Goal: Information Seeking & Learning: Learn about a topic

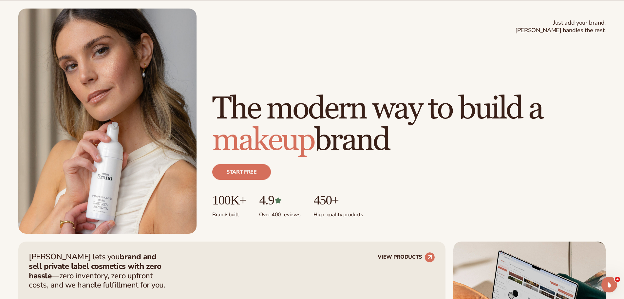
scroll to position [69, 0]
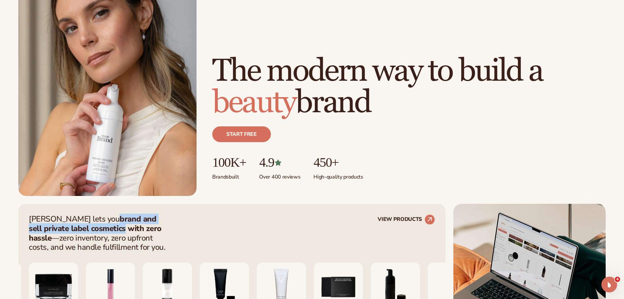
drag, startPoint x: 83, startPoint y: 217, endPoint x: 84, endPoint y: 224, distance: 7.0
click at [84, 224] on strong "brand and sell private label cosmetics with zero hassle" at bounding box center [95, 228] width 133 height 30
click at [142, 225] on strong "brand and sell private label cosmetics with zero hassle" at bounding box center [95, 228] width 133 height 30
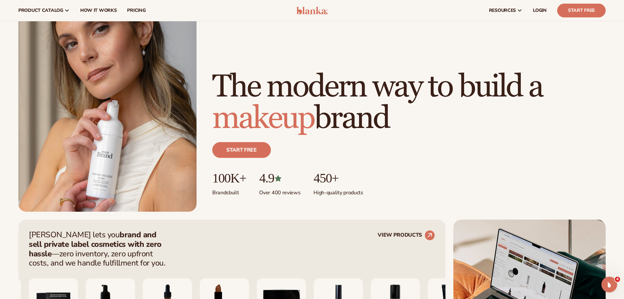
scroll to position [0, 0]
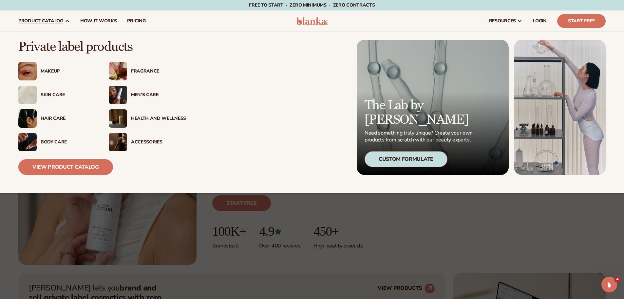
click at [47, 69] on div "Makeup" at bounding box center [68, 72] width 55 height 6
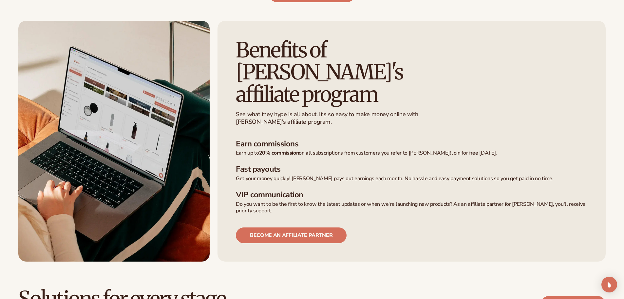
scroll to position [426, 0]
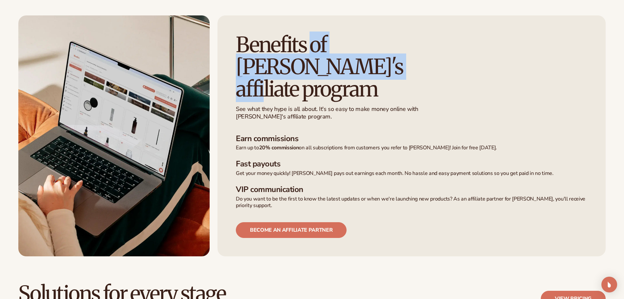
drag, startPoint x: 311, startPoint y: 44, endPoint x: 315, endPoint y: 68, distance: 24.5
click at [315, 68] on h2 "Benefits of [PERSON_NAME]'s affiliate program" at bounding box center [335, 67] width 199 height 66
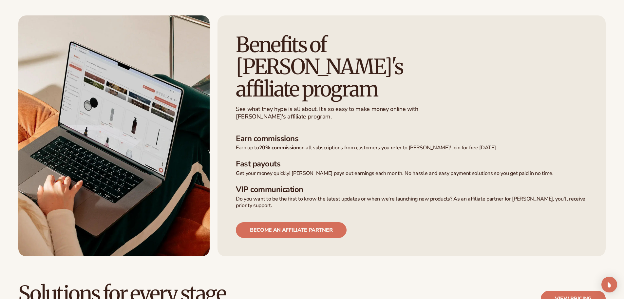
click at [345, 74] on h2 "Benefits of [PERSON_NAME]'s affiliate program" at bounding box center [335, 67] width 199 height 66
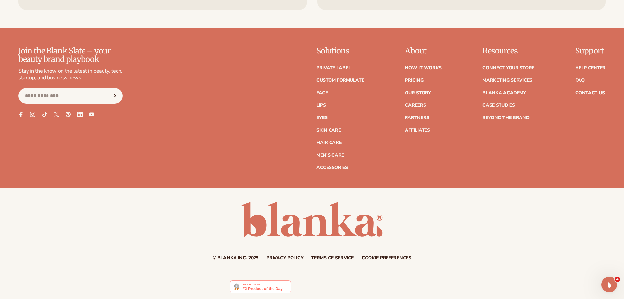
scroll to position [0, 0]
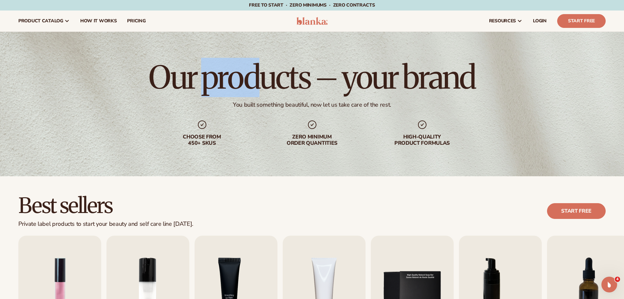
drag, startPoint x: 213, startPoint y: 78, endPoint x: 319, endPoint y: 74, distance: 106.3
click at [303, 75] on h1 "Our products – your brand" at bounding box center [312, 77] width 326 height 31
click at [441, 74] on h1 "Our products – your brand" at bounding box center [312, 77] width 326 height 31
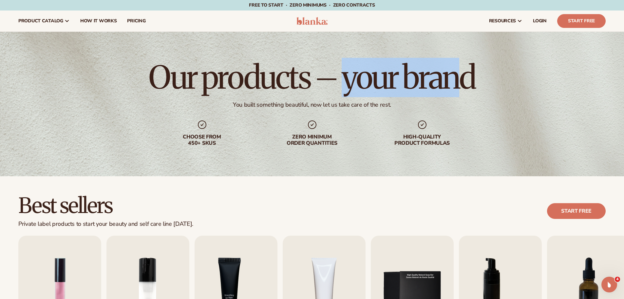
drag, startPoint x: 347, startPoint y: 79, endPoint x: 484, endPoint y: 73, distance: 137.1
click at [473, 73] on h1 "Our products – your brand" at bounding box center [312, 77] width 326 height 31
click at [484, 73] on div "Our products – your brand You built something beautiful, now let us take care o…" at bounding box center [312, 104] width 624 height 144
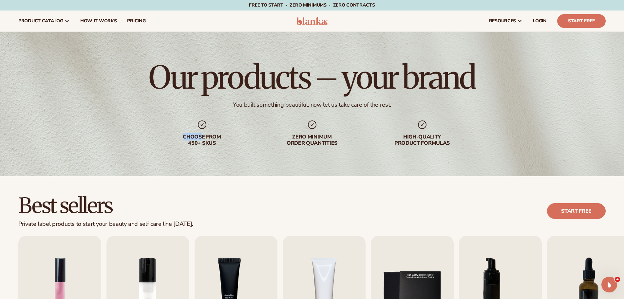
drag, startPoint x: 201, startPoint y: 125, endPoint x: 211, endPoint y: 139, distance: 17.8
click at [202, 137] on div "Choose from 450+ Skus" at bounding box center [202, 132] width 84 height 27
click at [247, 138] on div "Choose from 450+ Skus Zero minimum order quantities High-quality product formul…" at bounding box center [312, 132] width 304 height 27
drag, startPoint x: 312, startPoint y: 135, endPoint x: 312, endPoint y: 141, distance: 5.6
click at [312, 141] on div "Zero minimum order quantities" at bounding box center [312, 140] width 84 height 12
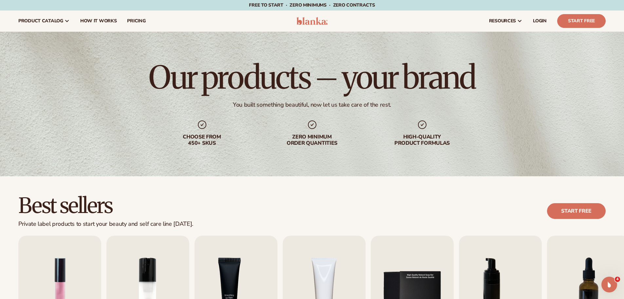
click at [337, 141] on div "Zero minimum order quantities" at bounding box center [312, 140] width 84 height 12
drag, startPoint x: 424, startPoint y: 136, endPoint x: 426, endPoint y: 139, distance: 4.0
click at [426, 139] on div "High-quality product formulas" at bounding box center [423, 140] width 84 height 12
click at [460, 138] on div "High-quality product formulas" at bounding box center [423, 140] width 84 height 12
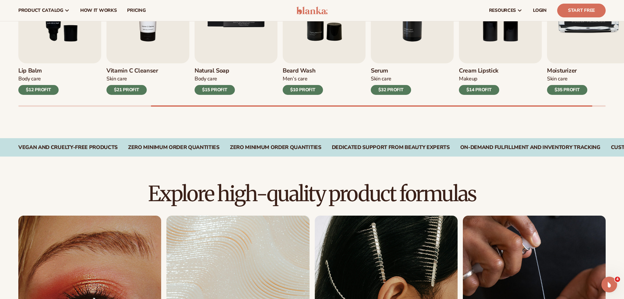
scroll to position [262, 0]
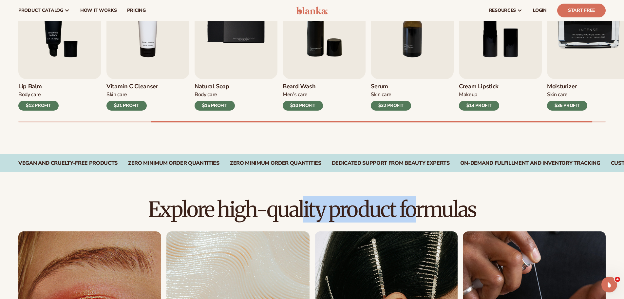
drag, startPoint x: 303, startPoint y: 211, endPoint x: 460, endPoint y: 208, distance: 156.4
click at [448, 209] on h2 "Explore high-quality product formulas" at bounding box center [312, 209] width 588 height 22
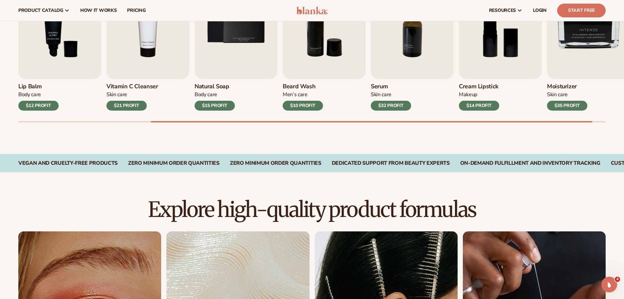
click at [483, 207] on h2 "Explore high-quality product formulas" at bounding box center [312, 209] width 588 height 22
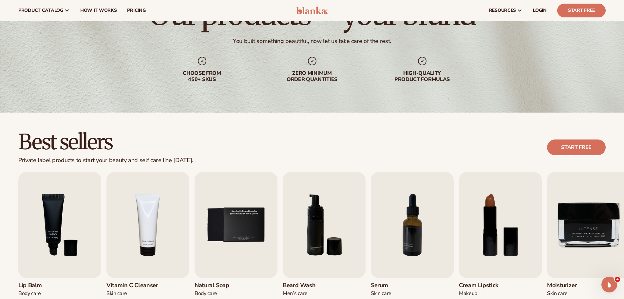
scroll to position [0, 0]
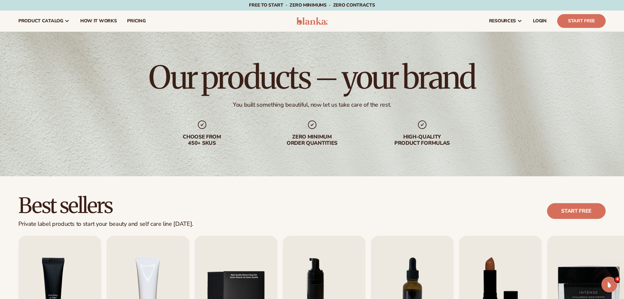
click at [258, 69] on h1 "Our products – your brand" at bounding box center [312, 77] width 326 height 31
drag, startPoint x: 322, startPoint y: 93, endPoint x: 384, endPoint y: 125, distance: 69.2
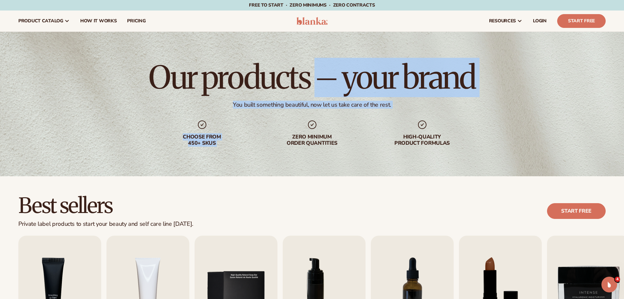
click at [328, 128] on div "Our products – your brand You built something beautiful, now let us take care o…" at bounding box center [312, 104] width 624 height 144
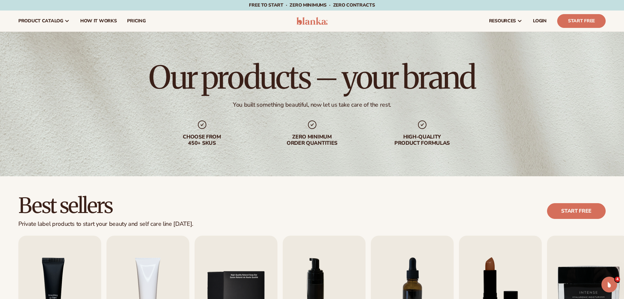
click at [431, 116] on div "Our products – your brand You built something beautiful, now let us take care o…" at bounding box center [312, 104] width 624 height 144
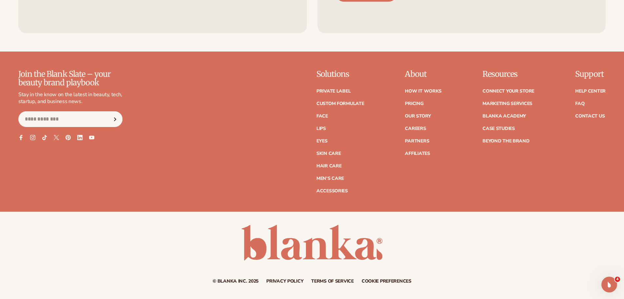
scroll to position [1296, 0]
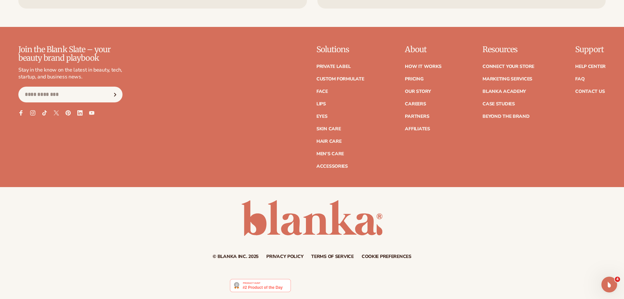
click at [499, 221] on div "© Blanka Inc. 2025 Privacy policy Terms of service Contact information Cookie p…" at bounding box center [312, 229] width 624 height 59
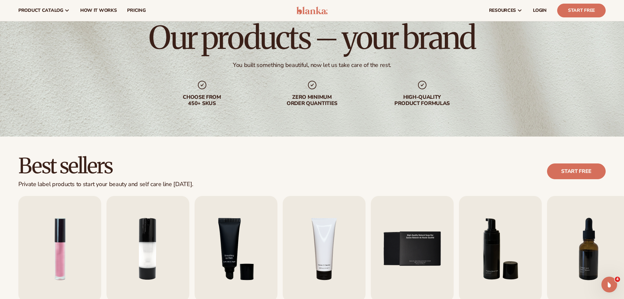
scroll to position [0, 0]
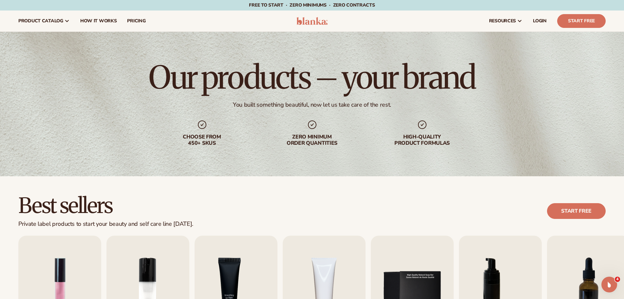
click at [321, 24] on img at bounding box center [312, 21] width 31 height 8
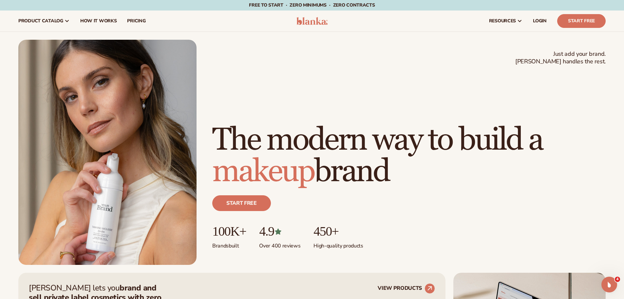
click at [354, 87] on div "Just add your brand. Blanka handles the rest. beauty,skin care,wellness,makeup …" at bounding box center [312, 152] width 588 height 225
